Goal: Task Accomplishment & Management: Complete application form

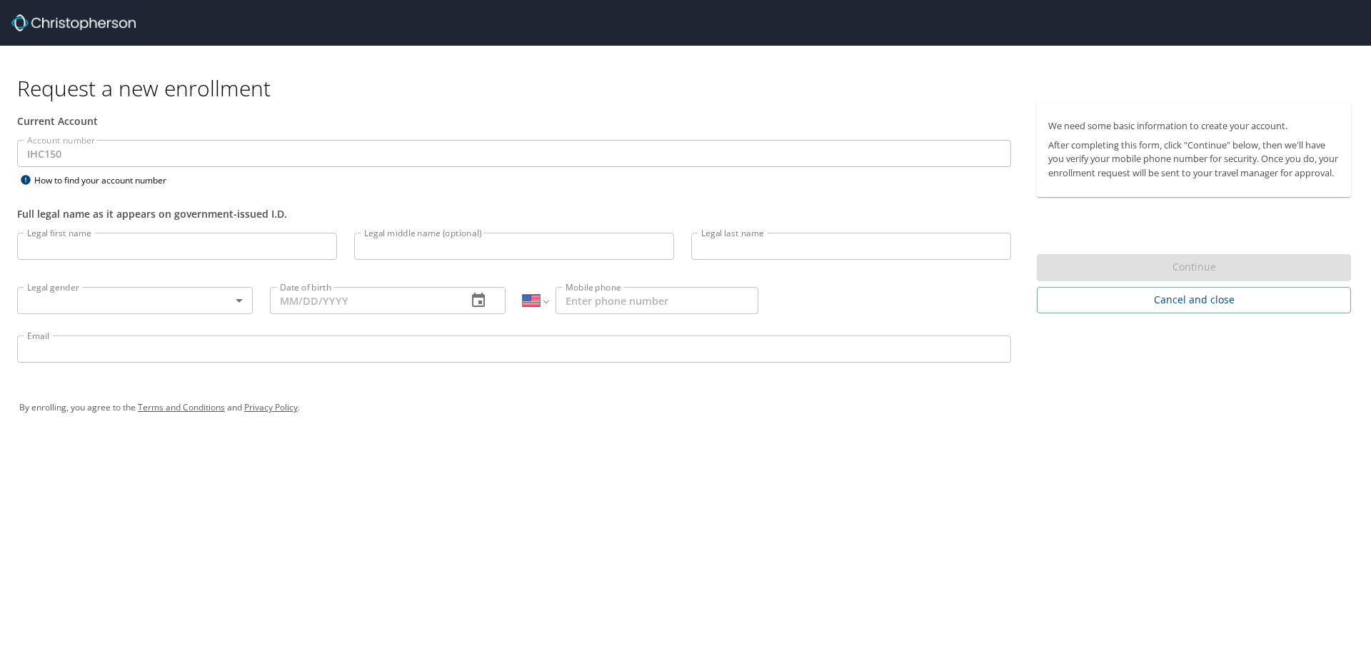
select select "US"
click at [73, 253] on input "Legal first name" at bounding box center [177, 246] width 320 height 27
type input "[PERSON_NAME]"
type input "West"
type input "[PHONE_NUMBER]"
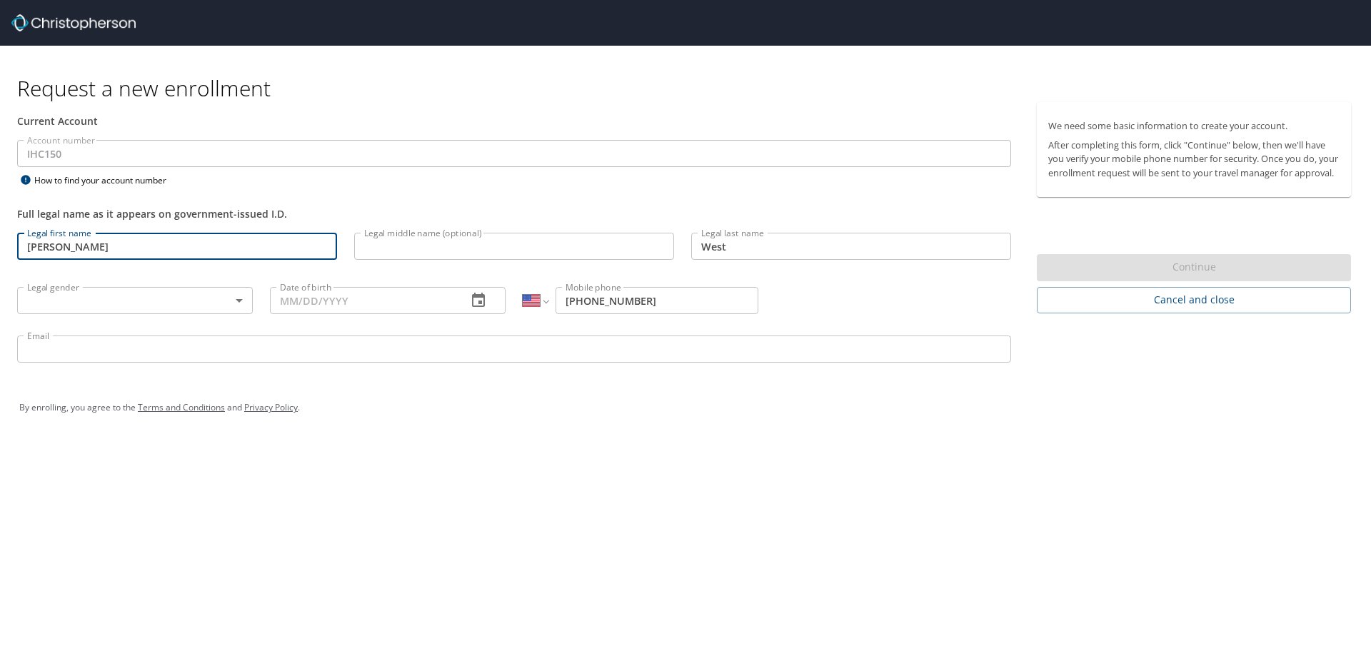
type input "[PERSON_NAME][EMAIL_ADDRESS][DOMAIN_NAME]"
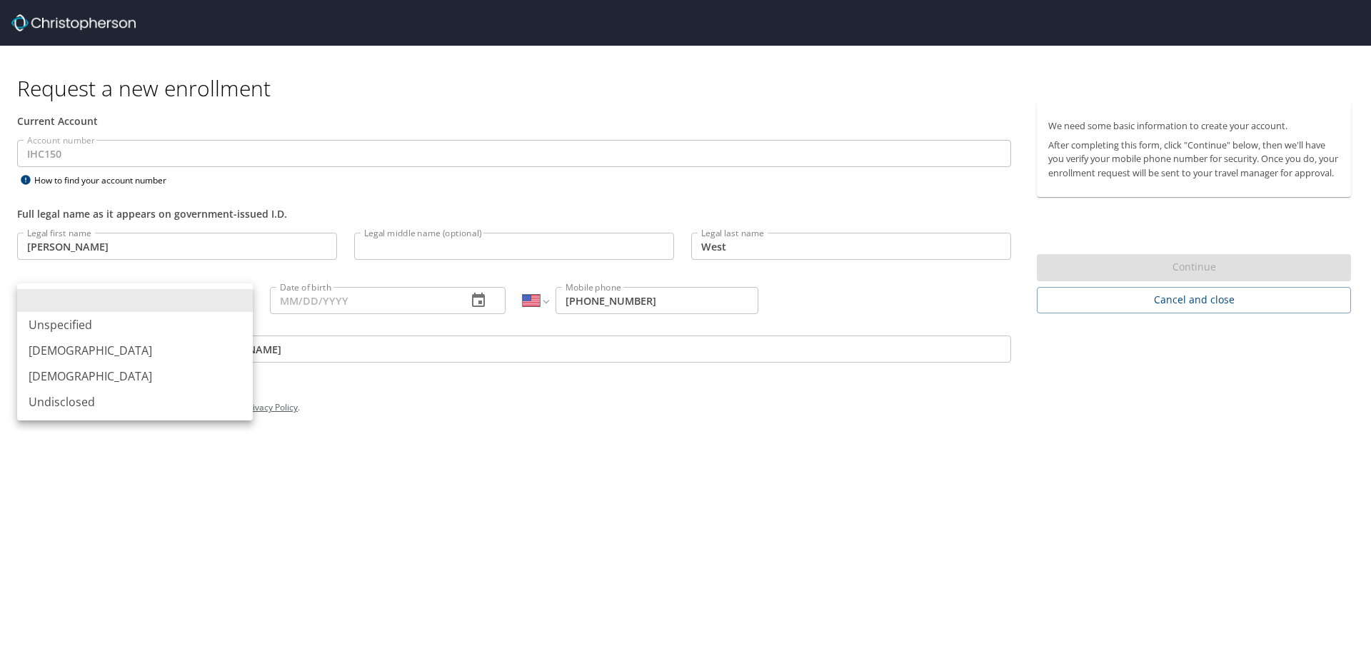
click at [195, 298] on body "Request a new enrollment Current Account Account number IHC150 Account number H…" at bounding box center [685, 328] width 1371 height 656
click at [52, 346] on li "[DEMOGRAPHIC_DATA]" at bounding box center [135, 351] width 236 height 26
type input "[DEMOGRAPHIC_DATA]"
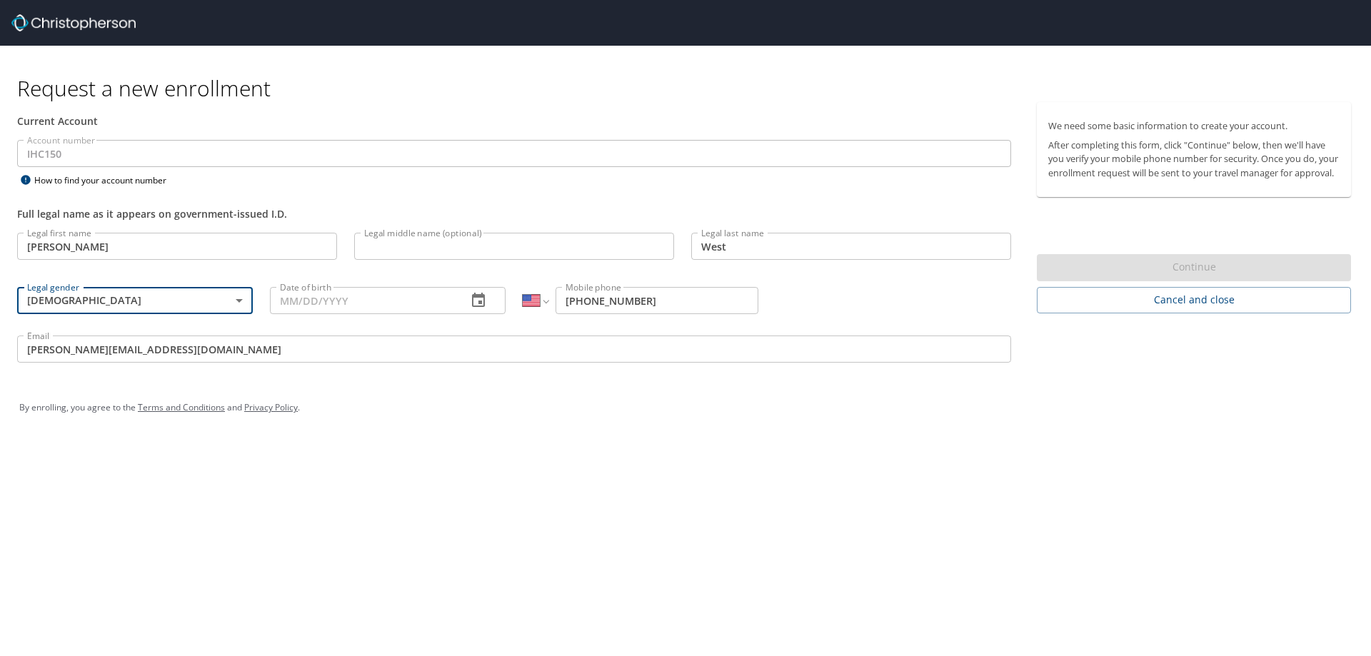
click at [478, 298] on icon "button" at bounding box center [478, 300] width 17 height 17
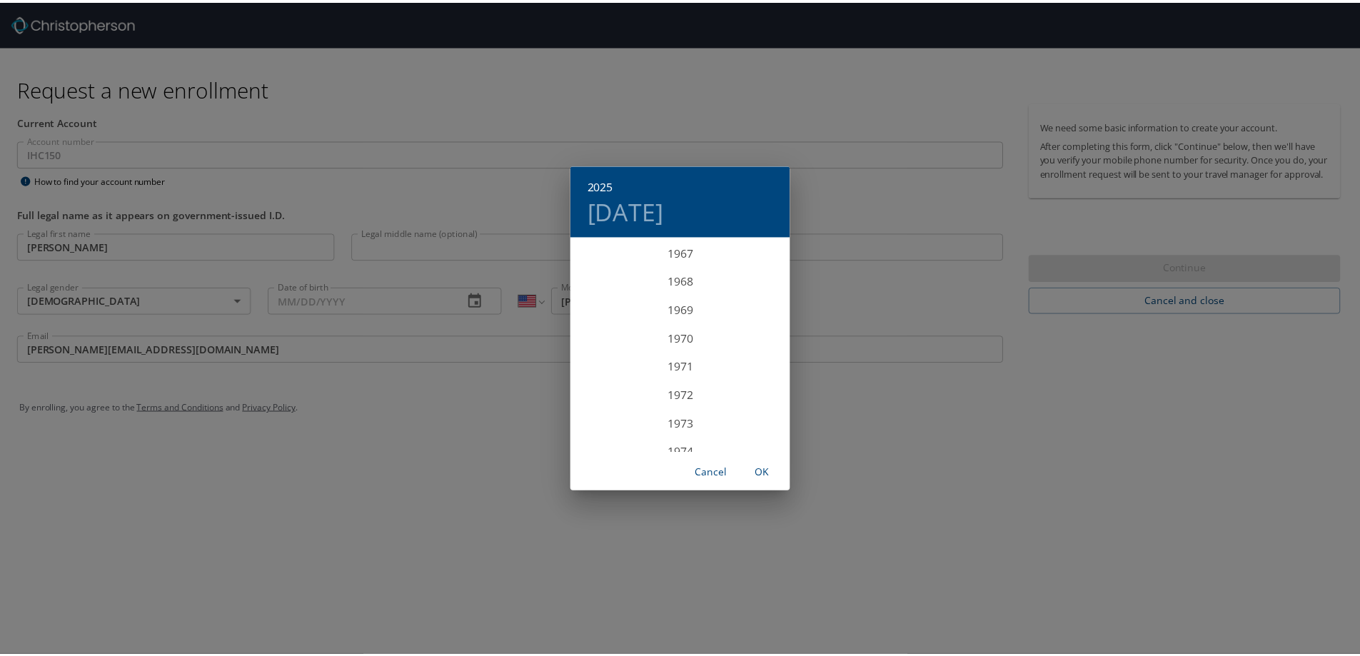
scroll to position [2013, 0]
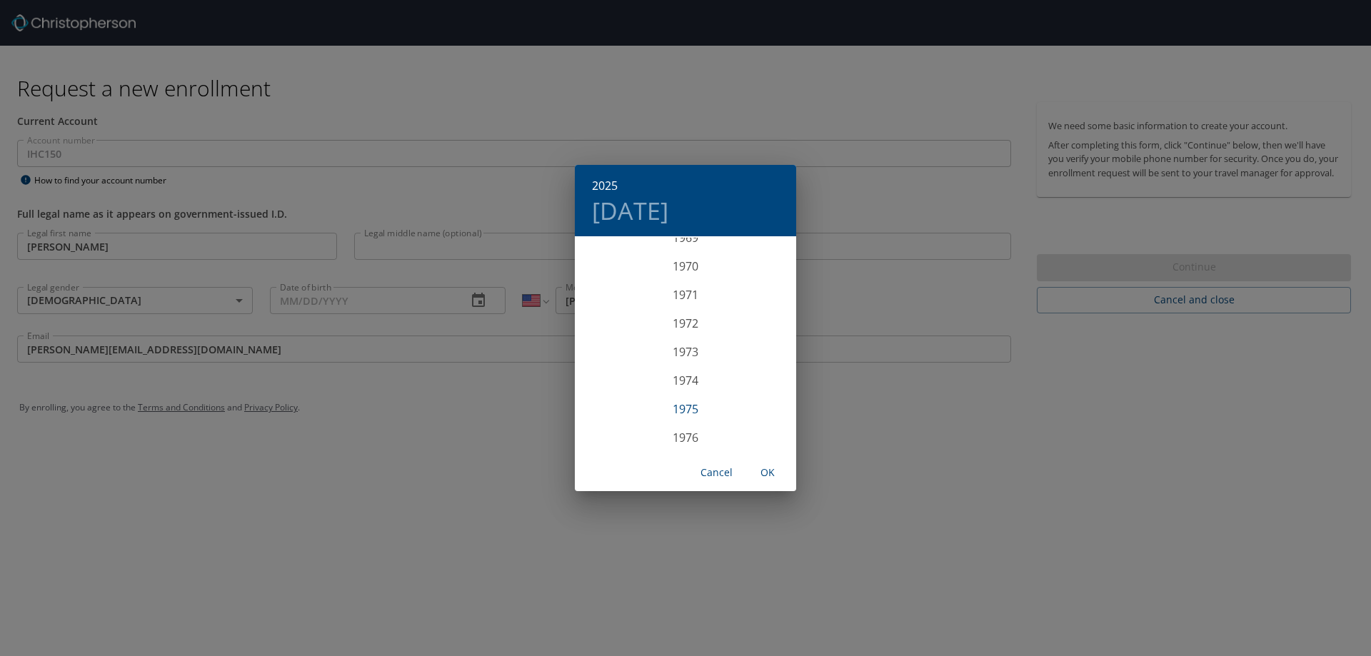
click at [687, 412] on div "1975" at bounding box center [685, 409] width 221 height 29
click at [615, 375] on div "[DATE]" at bounding box center [612, 372] width 74 height 54
click at [600, 337] on p "6" at bounding box center [600, 337] width 5 height 9
click at [770, 470] on span "OK" at bounding box center [767, 473] width 34 height 18
type input "[DATE]"
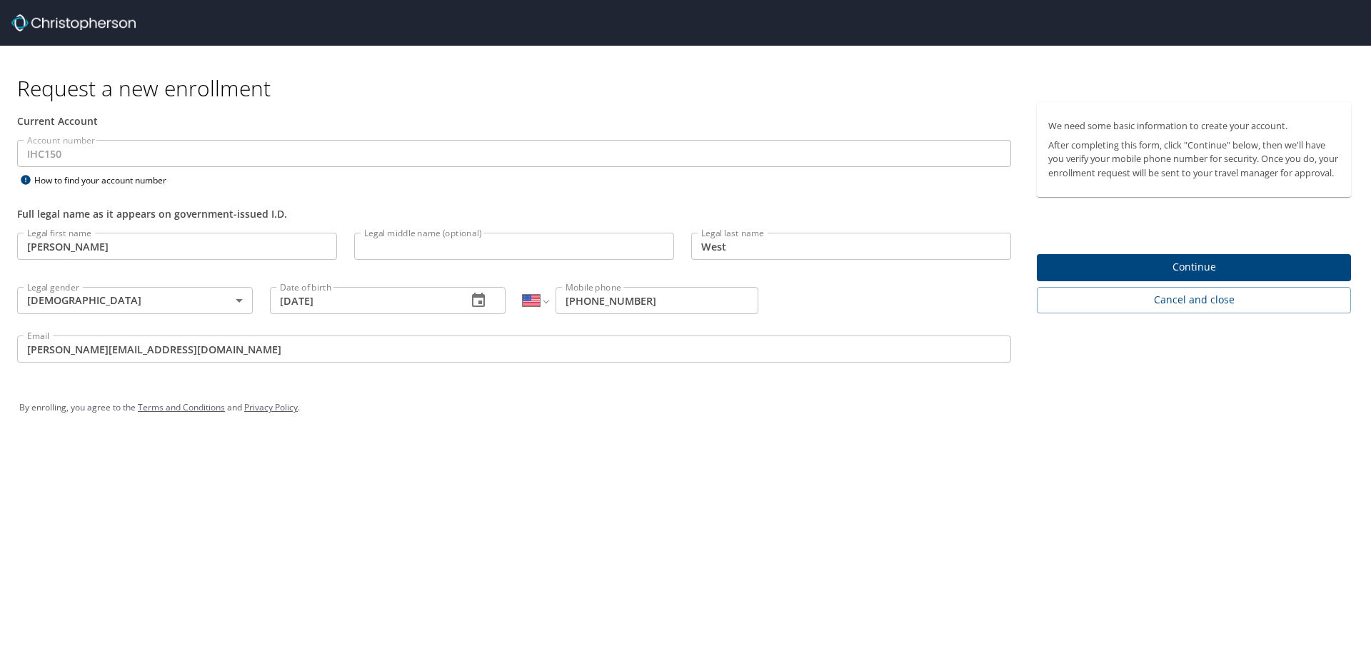
click at [1176, 276] on span "Continue" at bounding box center [1193, 267] width 291 height 18
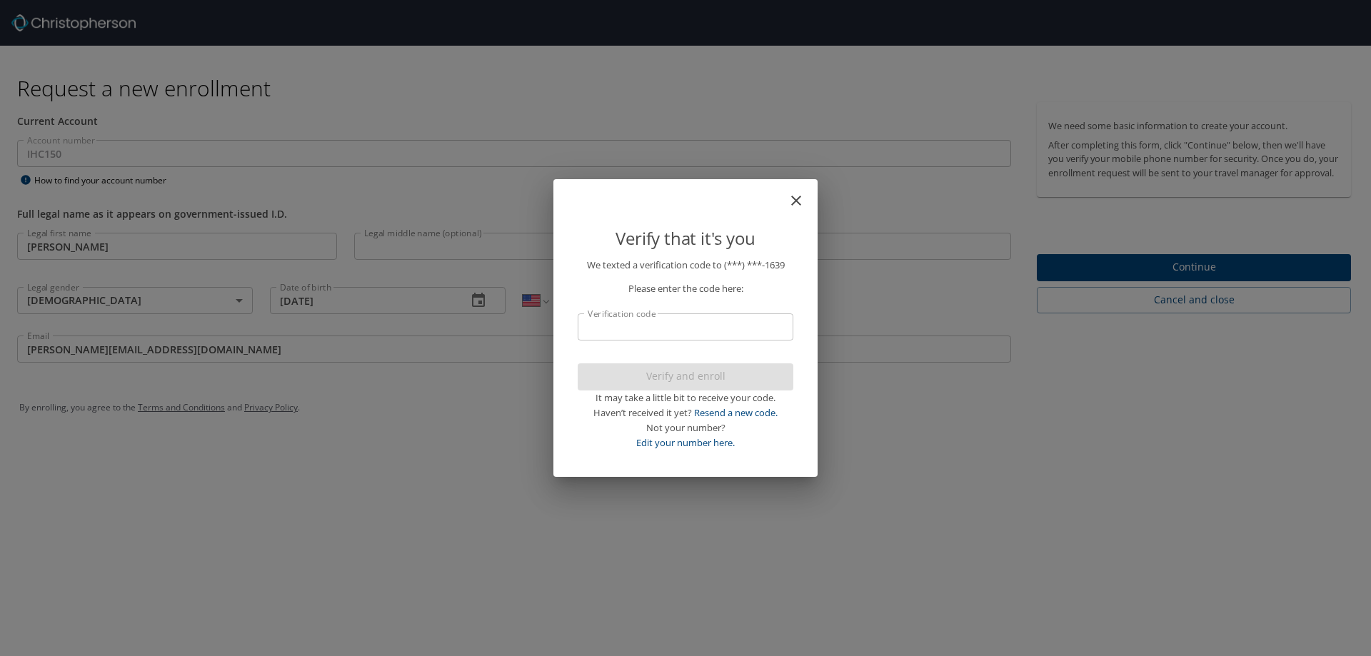
click at [675, 328] on input "Verification code" at bounding box center [686, 326] width 216 height 27
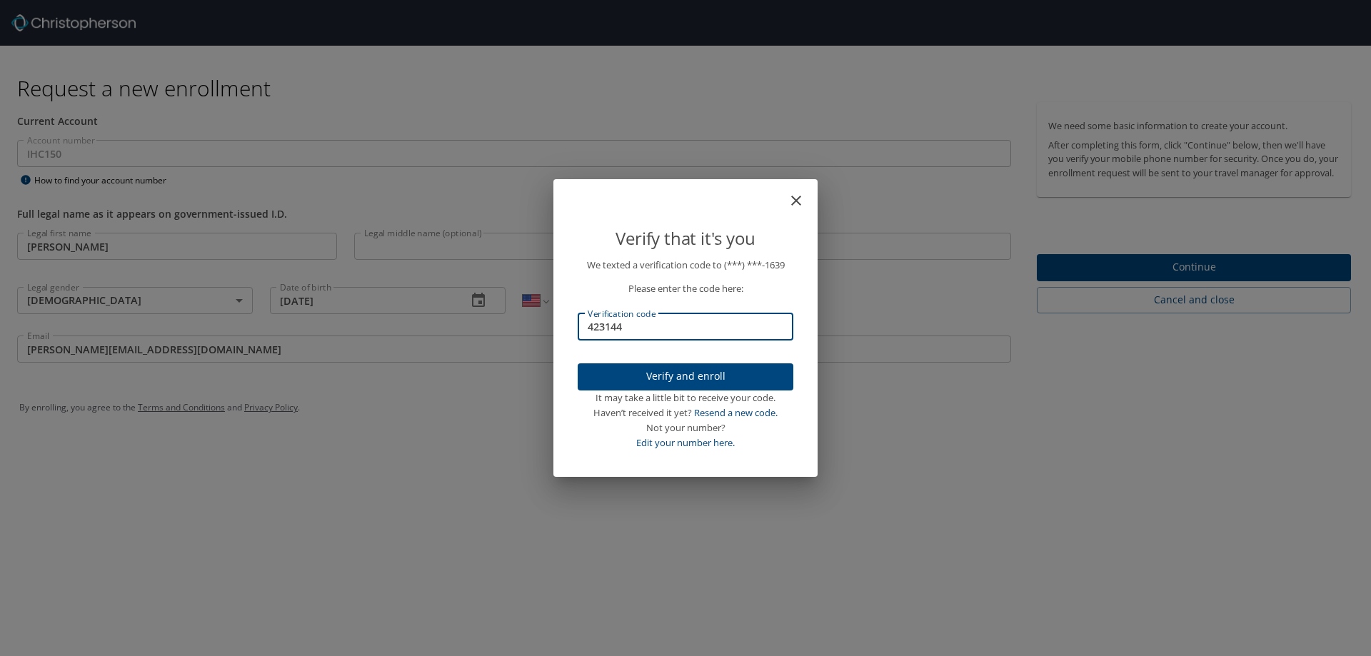
type input "423144"
click at [690, 381] on span "Verify and enroll" at bounding box center [685, 377] width 193 height 18
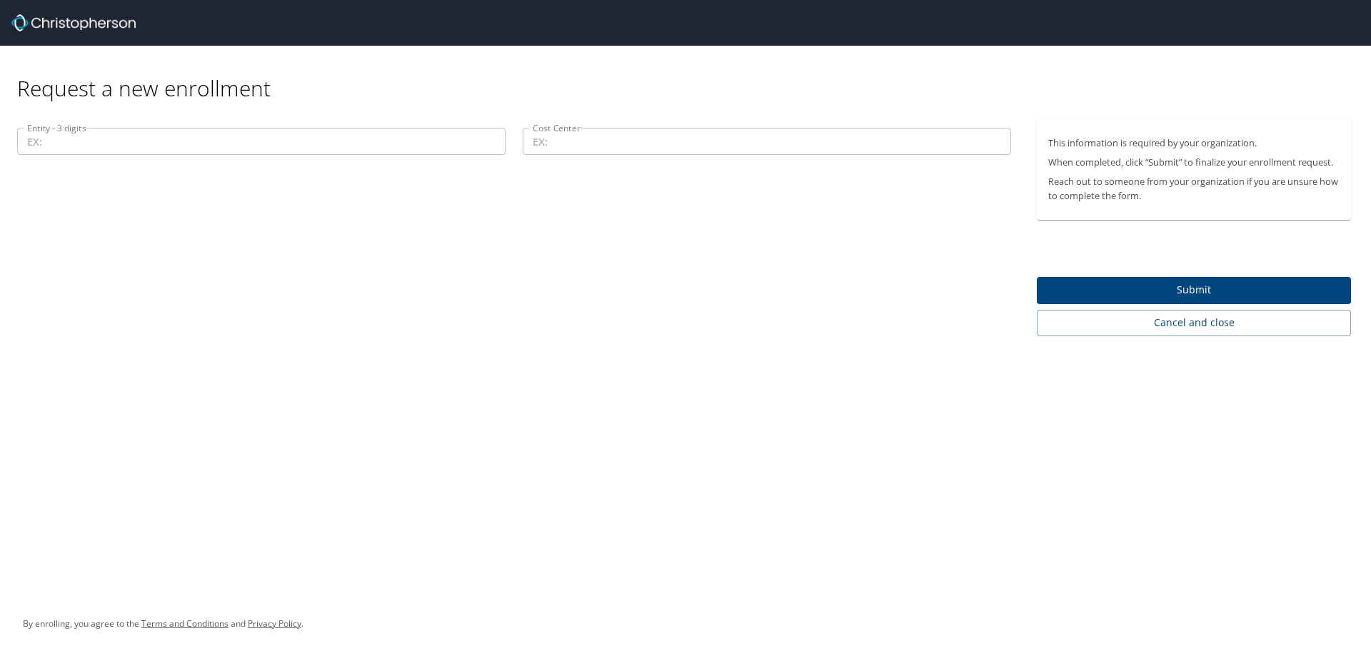
click at [69, 143] on input "Entity - 3 digits" at bounding box center [261, 141] width 488 height 27
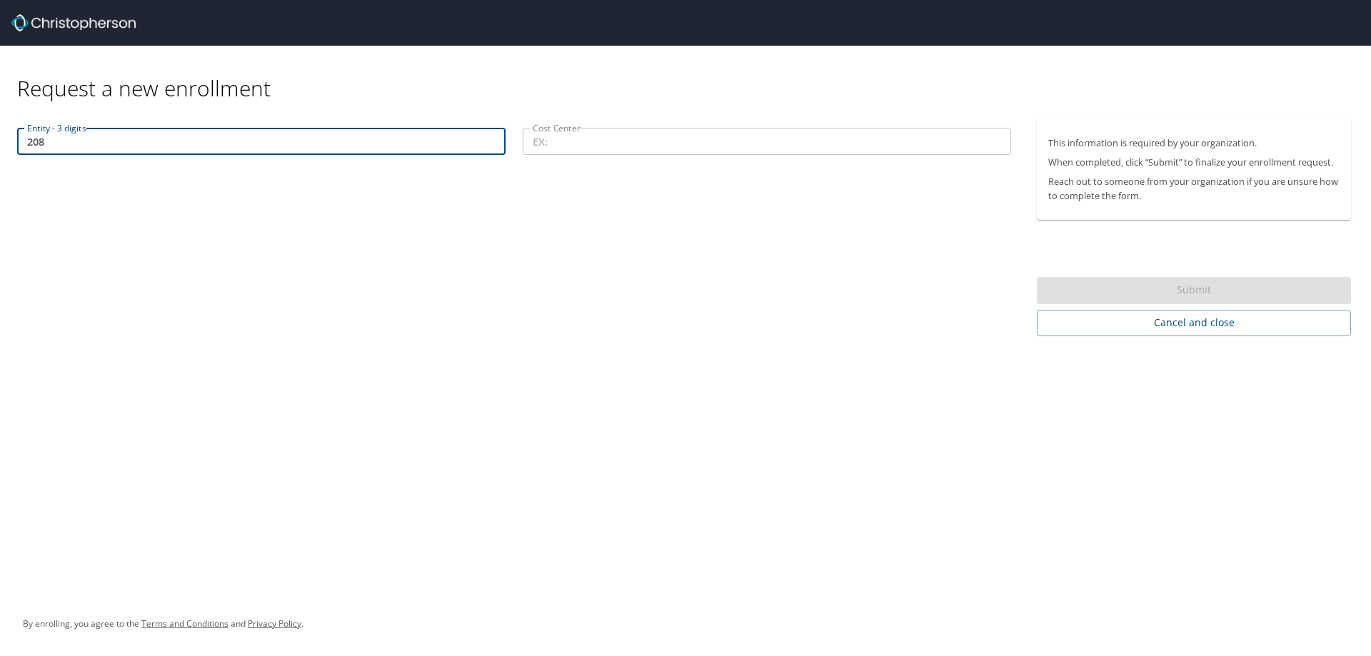
type input "208"
click at [576, 149] on input "Cost Center" at bounding box center [767, 141] width 488 height 27
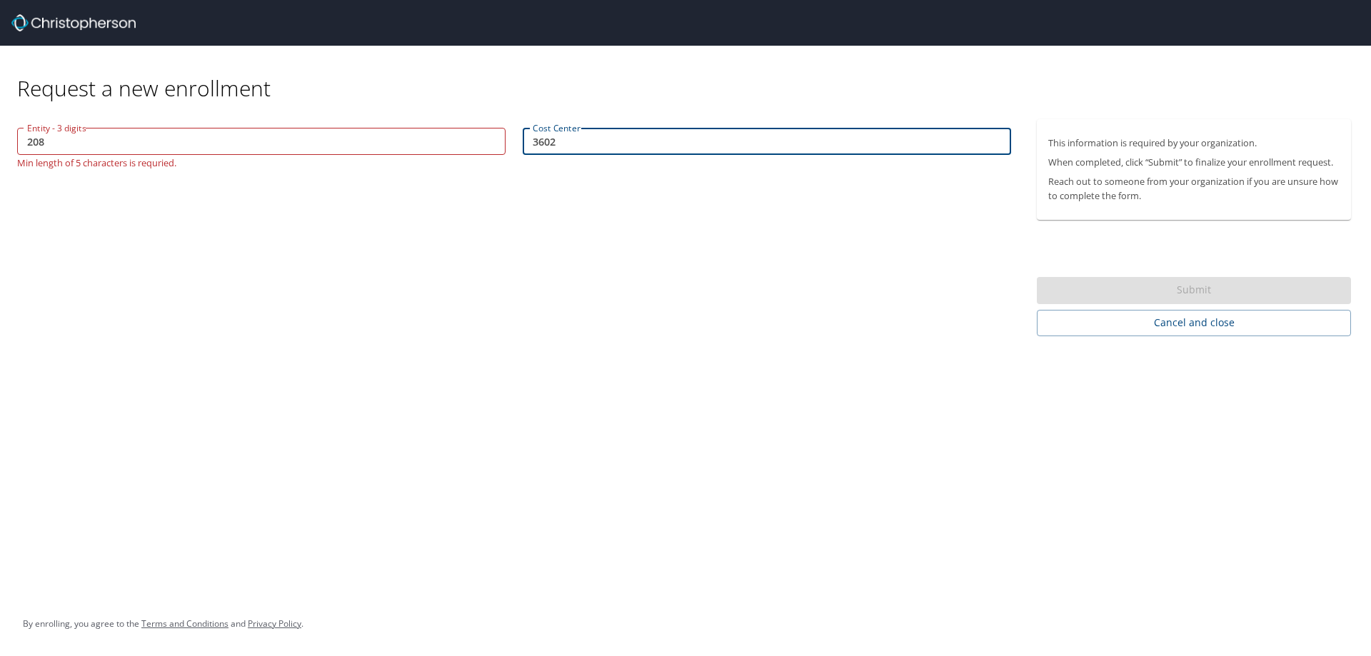
type input "3602"
click at [23, 144] on input "208" at bounding box center [261, 141] width 488 height 27
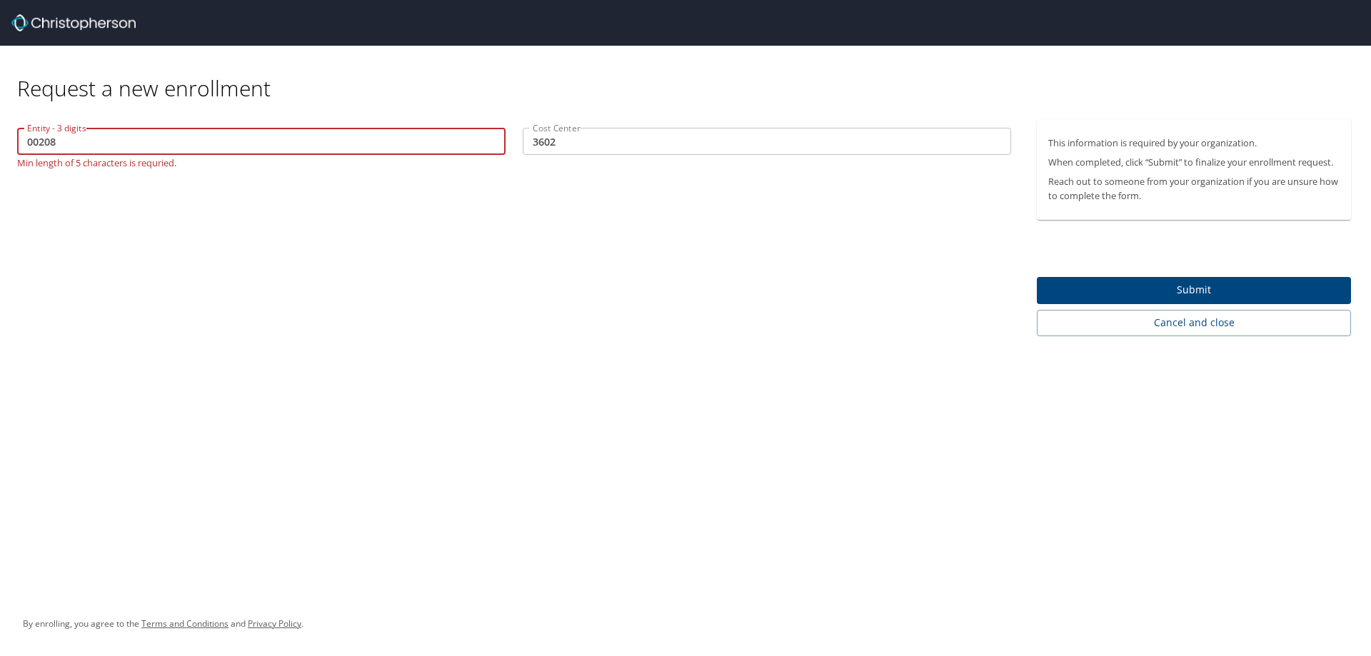
type input "00208"
click at [1076, 293] on span "Submit" at bounding box center [1193, 290] width 291 height 18
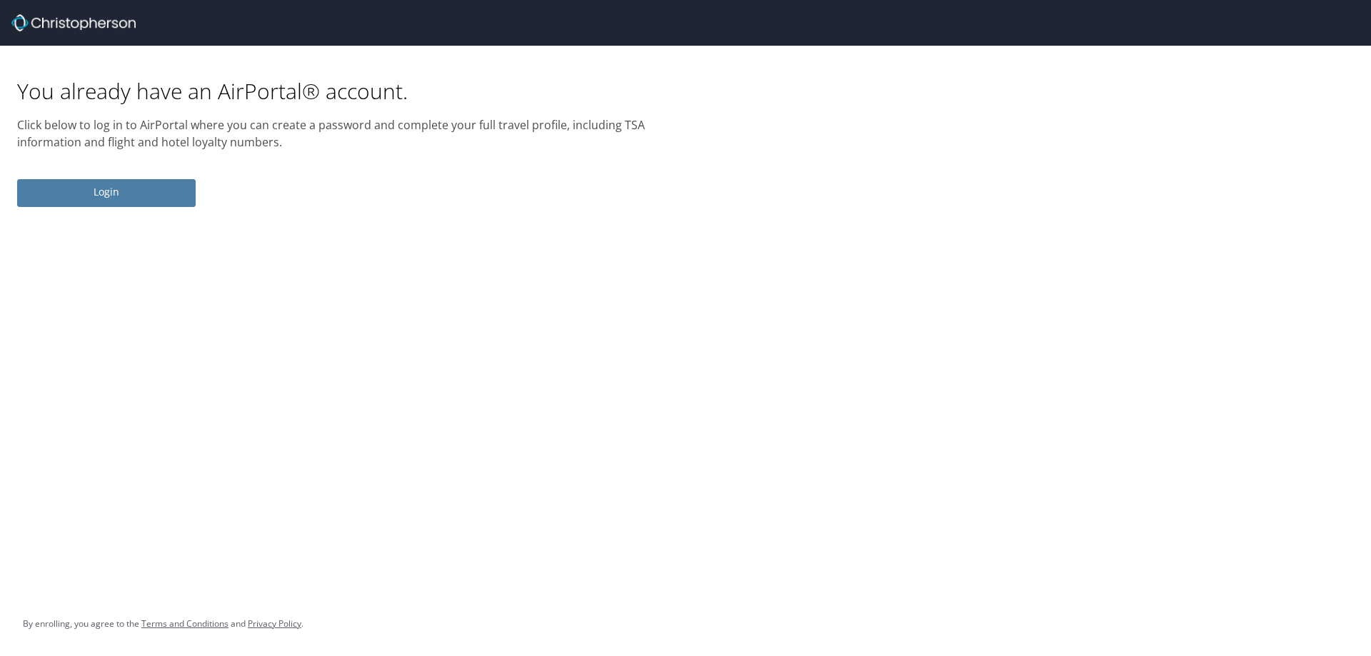
click at [138, 191] on span "Login" at bounding box center [107, 192] width 156 height 18
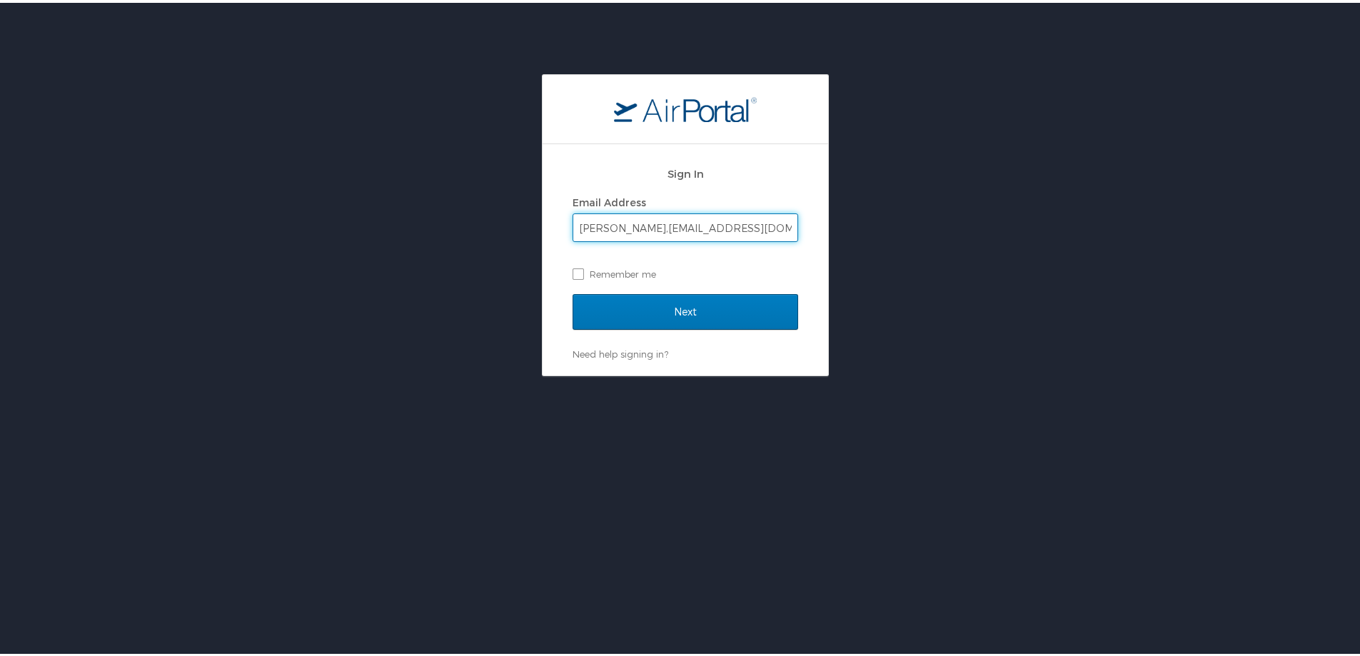
type input "[PERSON_NAME],[EMAIL_ADDRESS][DOMAIN_NAME]"
click at [573, 291] on input "Next" at bounding box center [686, 309] width 226 height 36
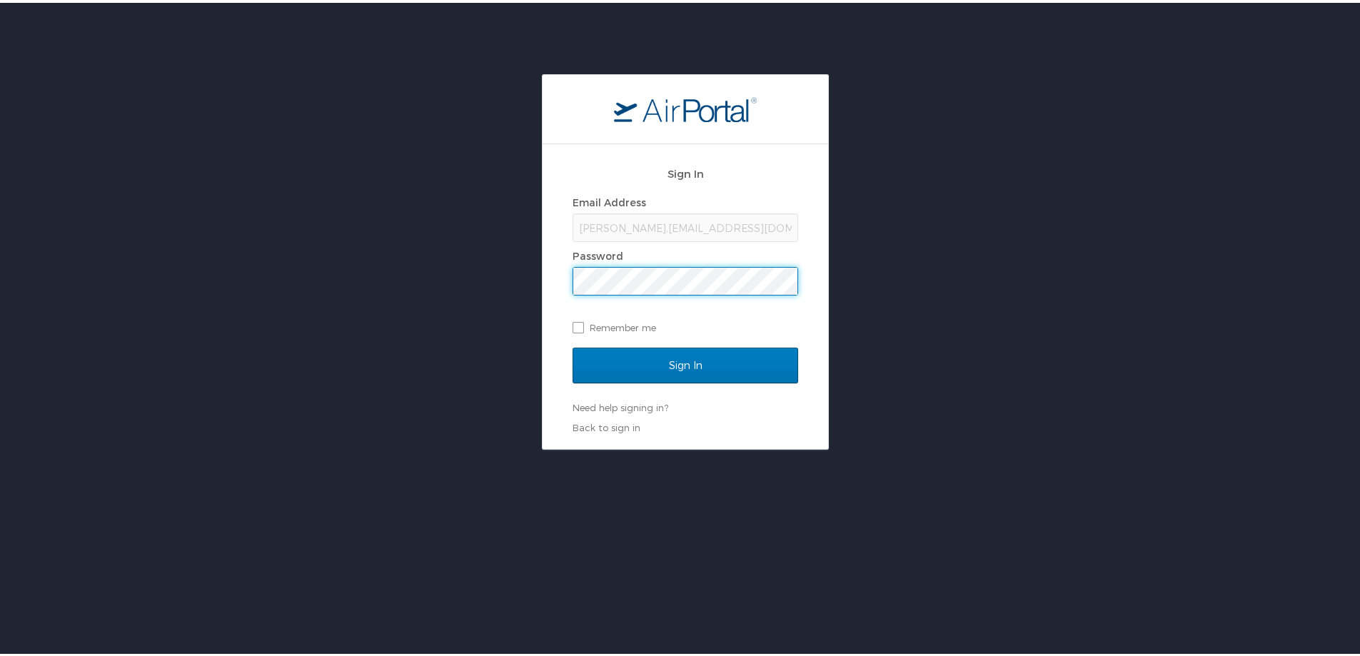
click at [573, 345] on input "Sign In" at bounding box center [686, 363] width 226 height 36
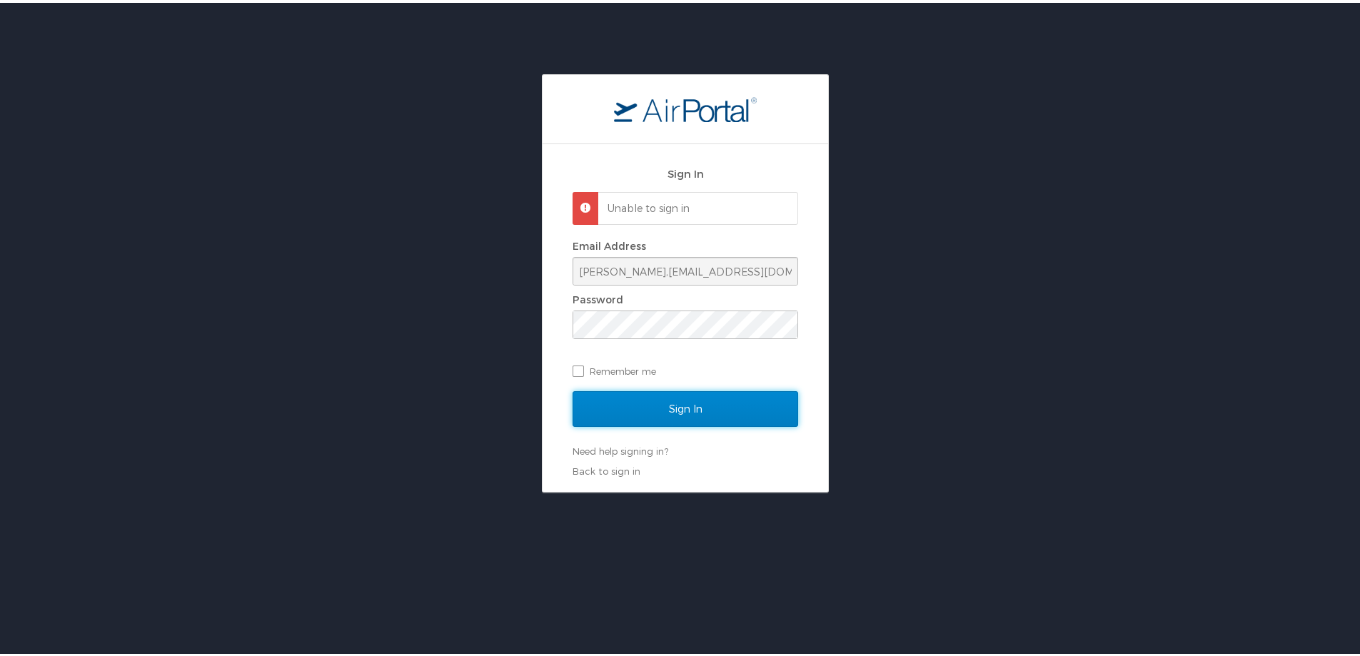
click at [752, 392] on input "Sign In" at bounding box center [686, 406] width 226 height 36
click at [685, 270] on input "[PERSON_NAME],[EMAIL_ADDRESS][DOMAIN_NAME]" at bounding box center [685, 268] width 224 height 27
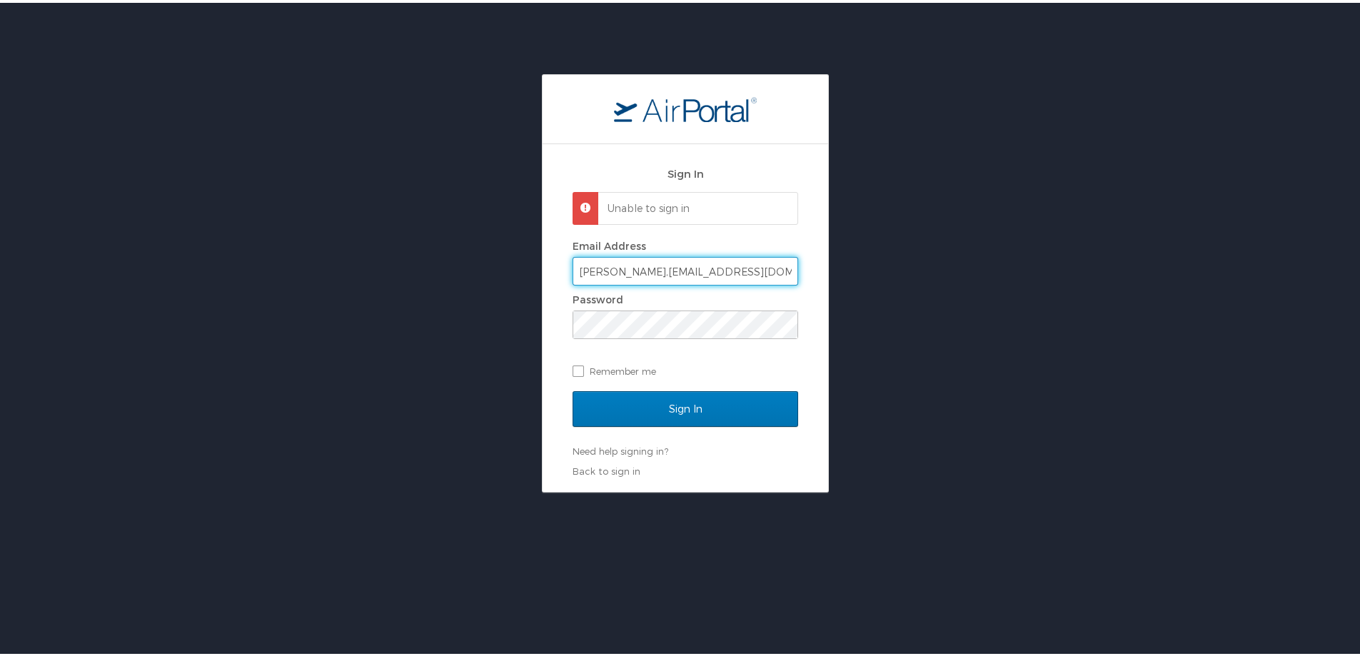
type input "[PERSON_NAME][EMAIL_ADDRESS][DATE][DOMAIN_NAME]"
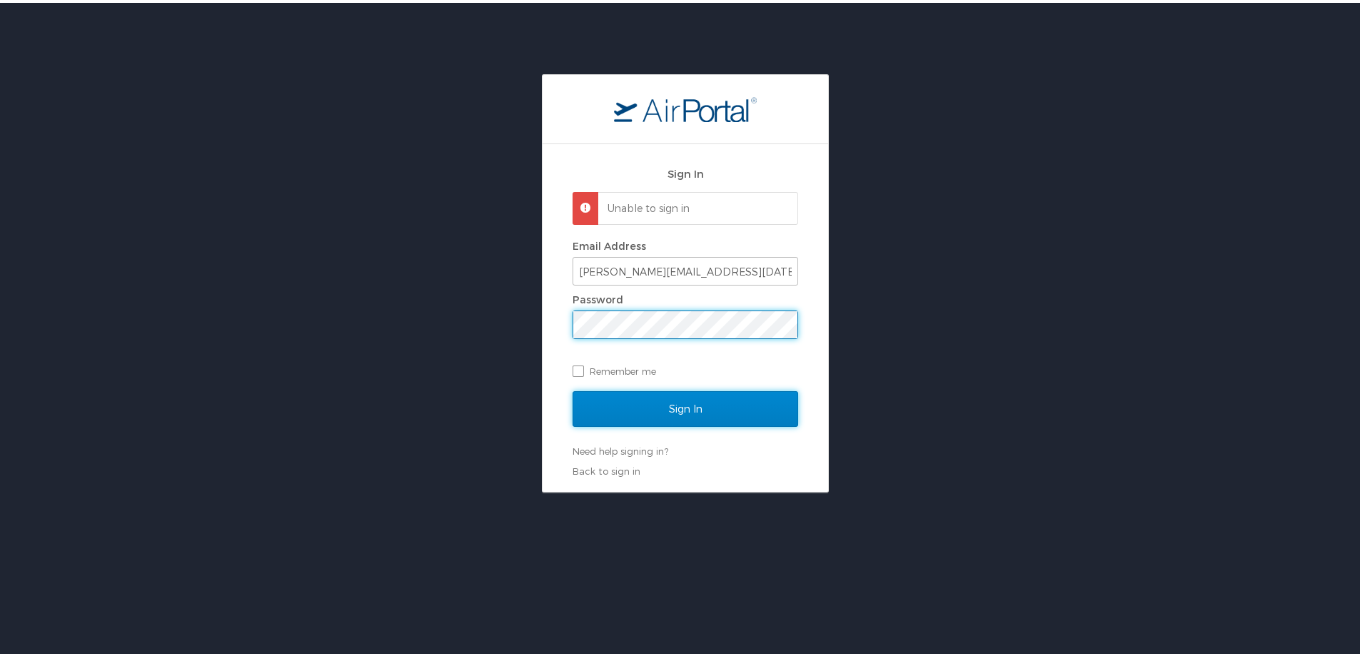
click at [707, 409] on input "Sign In" at bounding box center [686, 406] width 226 height 36
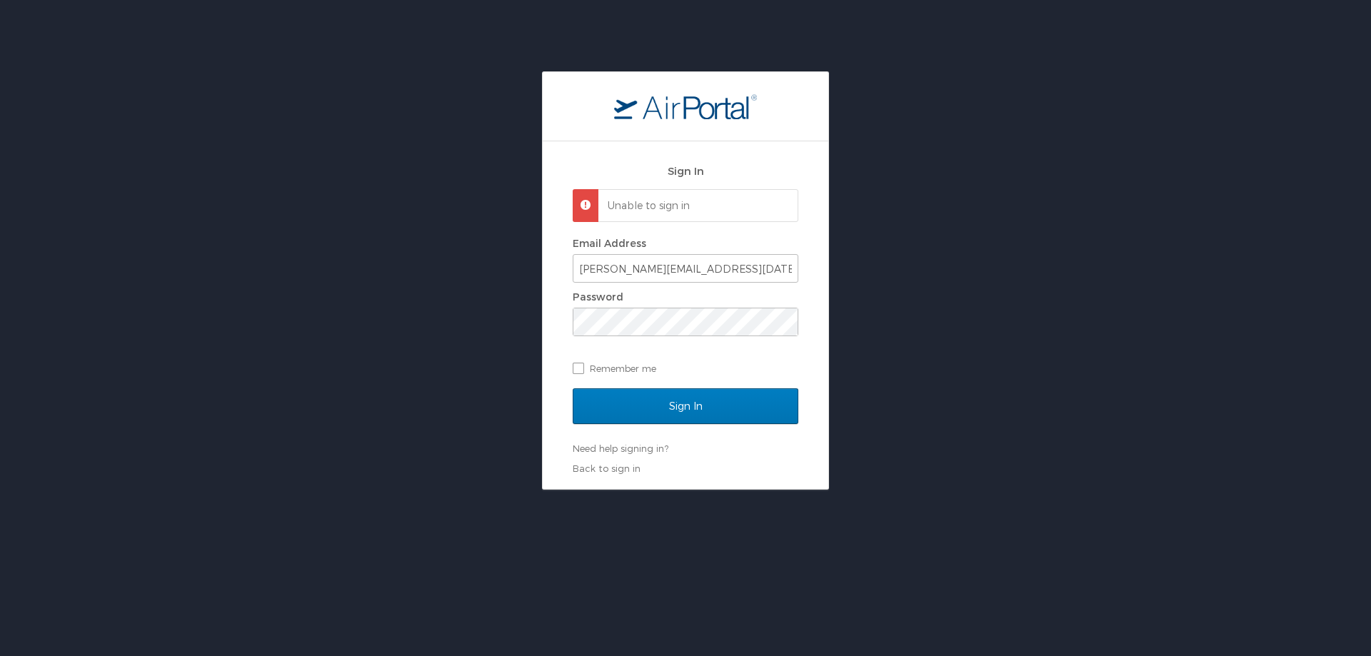
select select "US"
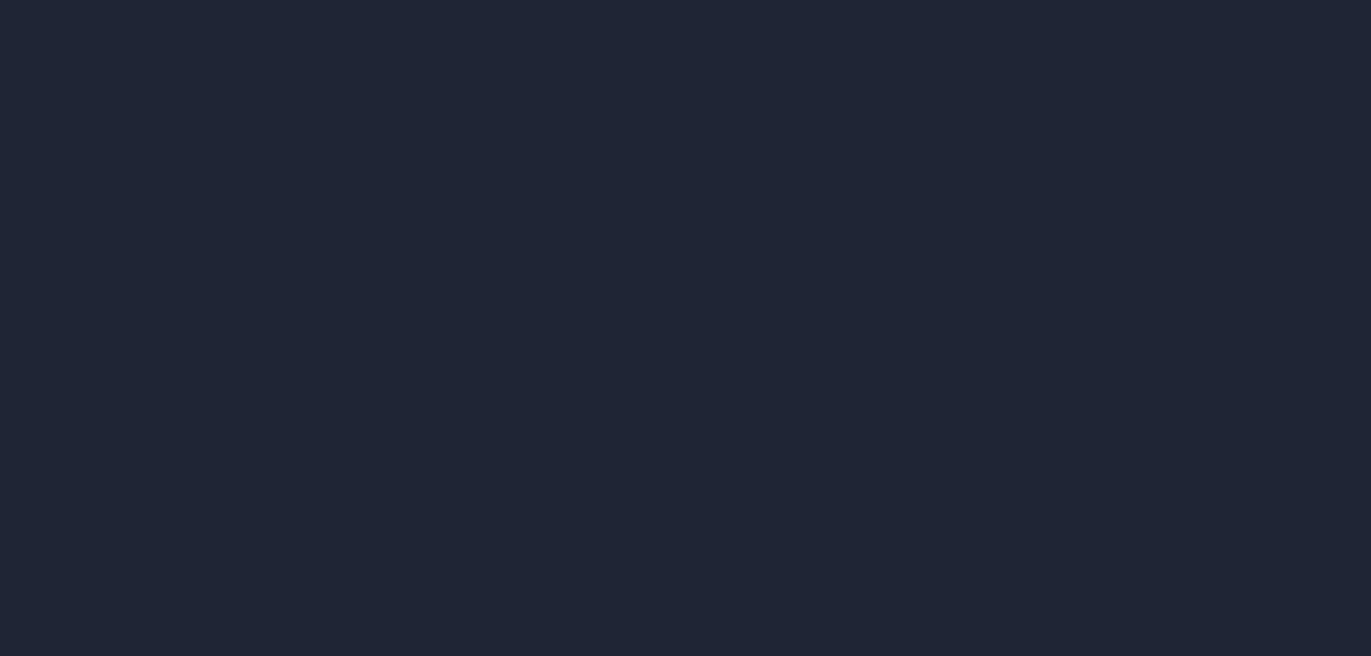
select select "US"
